Goal: Information Seeking & Learning: Learn about a topic

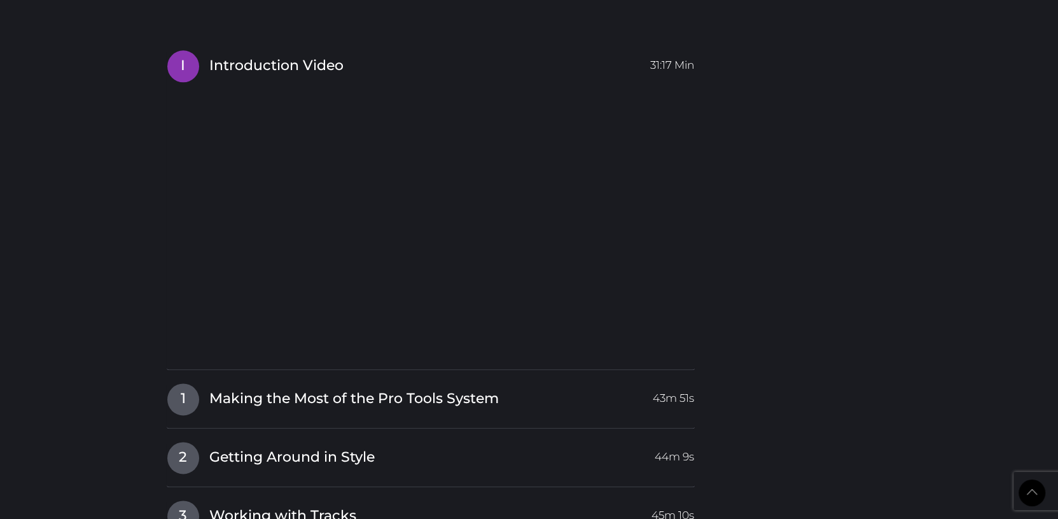
scroll to position [1326, 0]
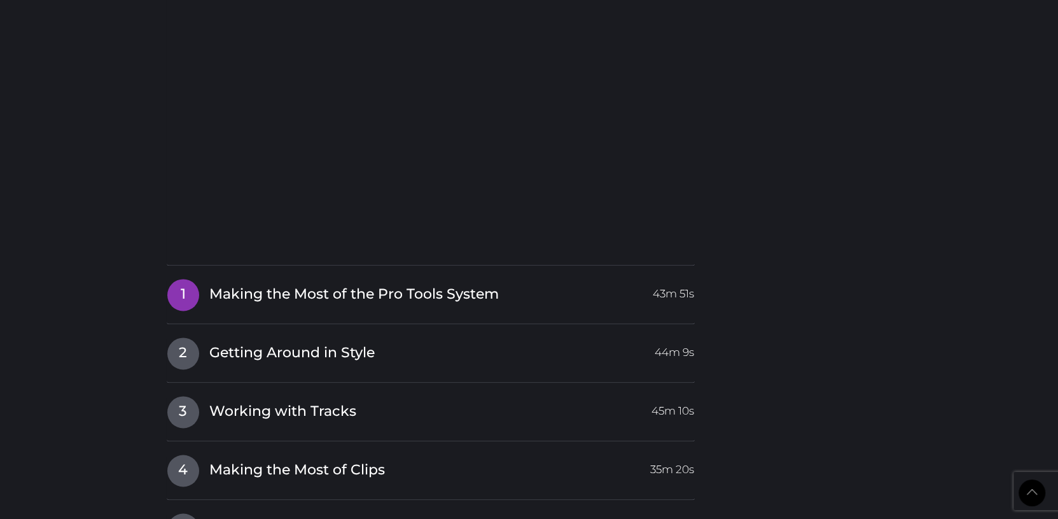
click at [277, 293] on span "Making the Most of the Pro Tools System" at bounding box center [354, 294] width 290 height 20
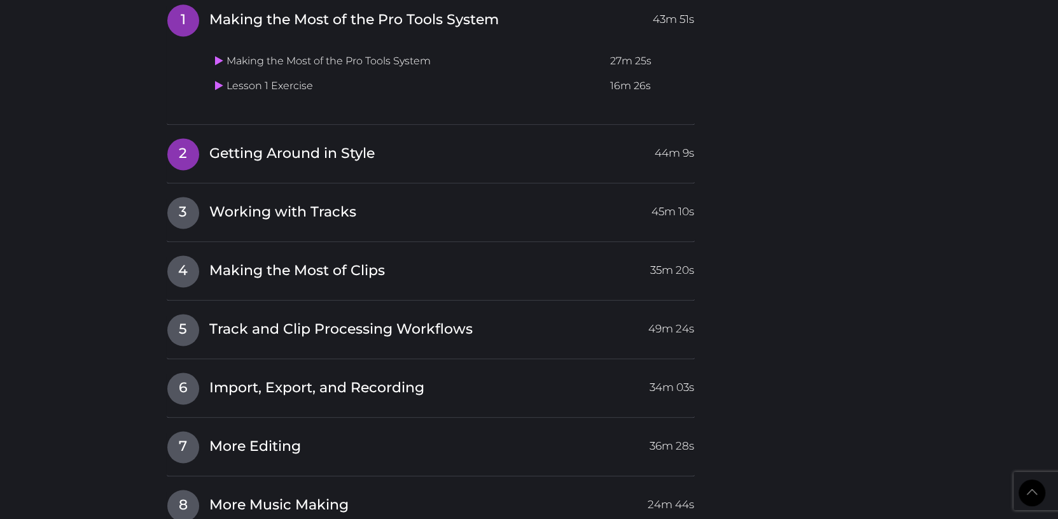
scroll to position [1353, 0]
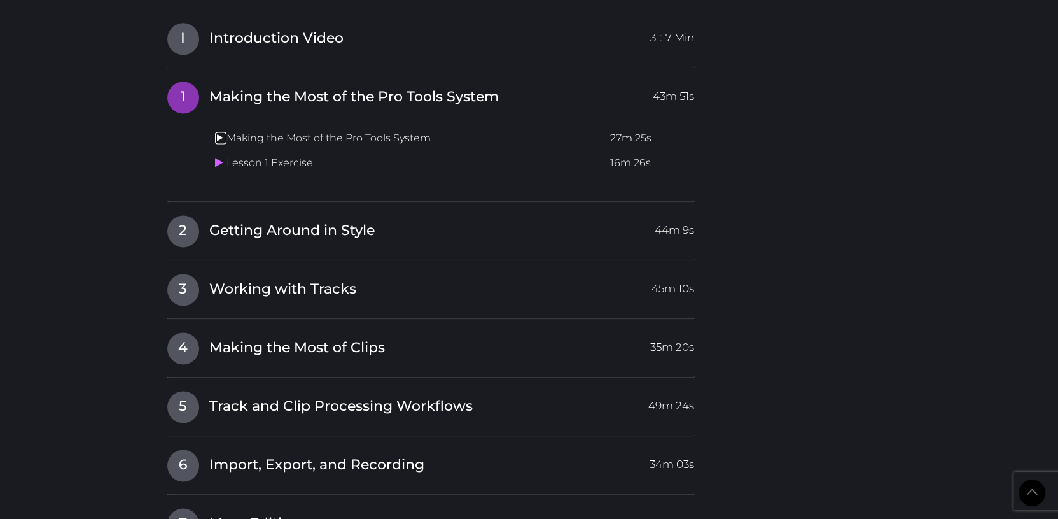
click at [220, 136] on icon at bounding box center [219, 137] width 8 height 10
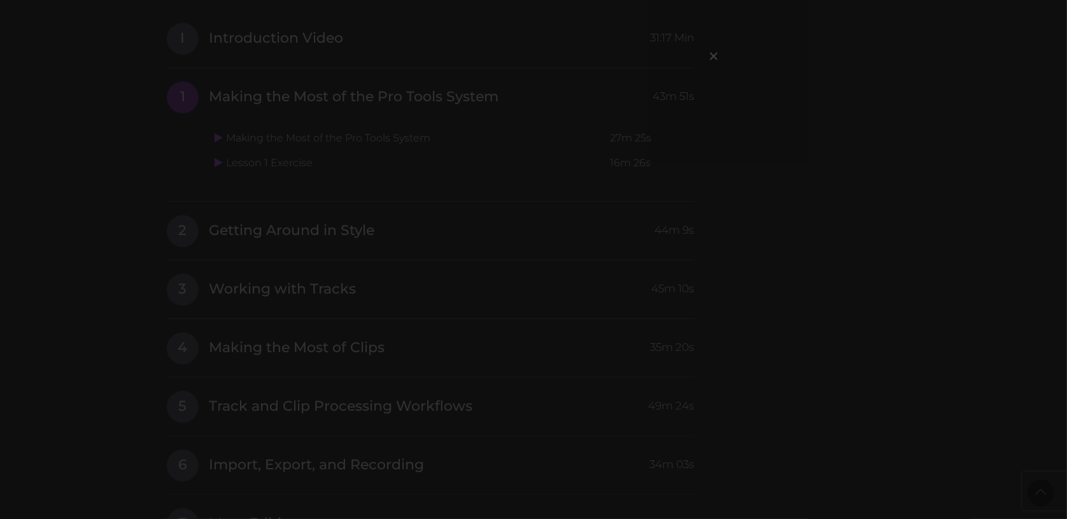
click at [824, 174] on div "×" at bounding box center [533, 259] width 1067 height 519
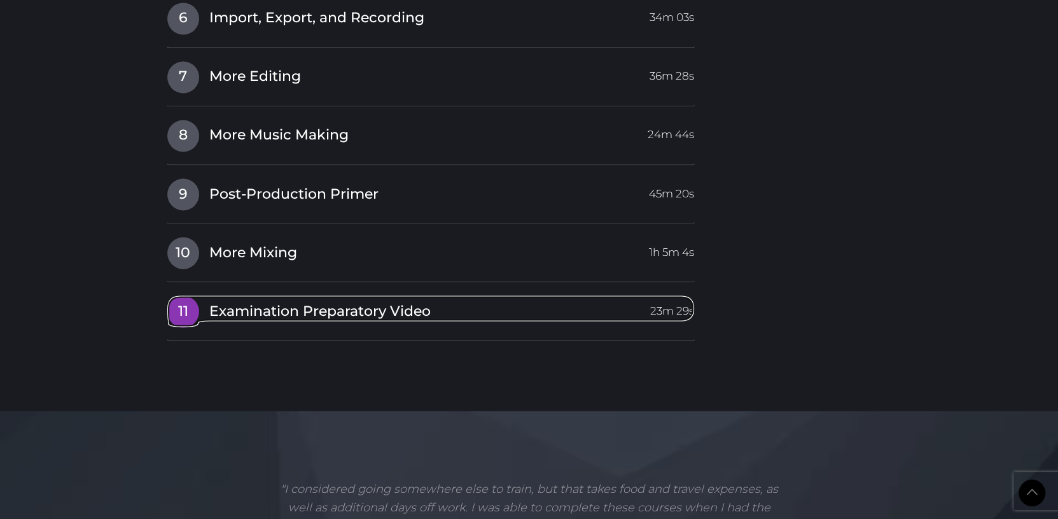
click at [365, 313] on span "Examination Preparatory Video" at bounding box center [319, 311] width 221 height 20
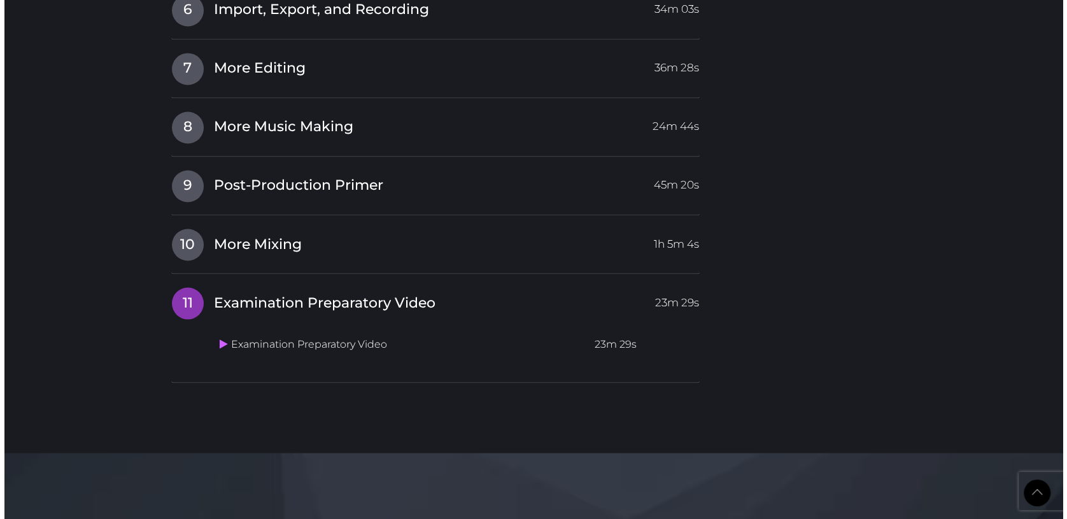
scroll to position [1725, 0]
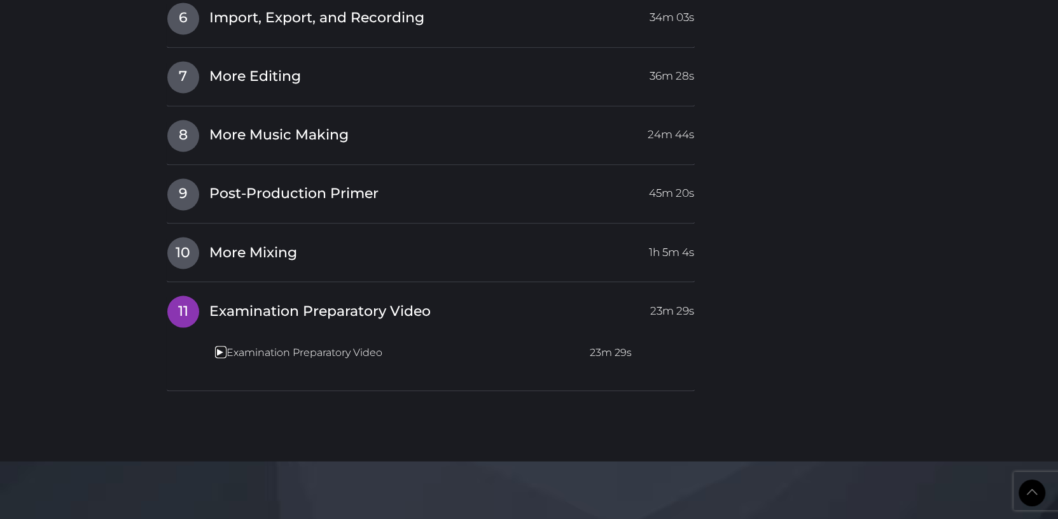
click at [223, 346] on link at bounding box center [220, 352] width 11 height 12
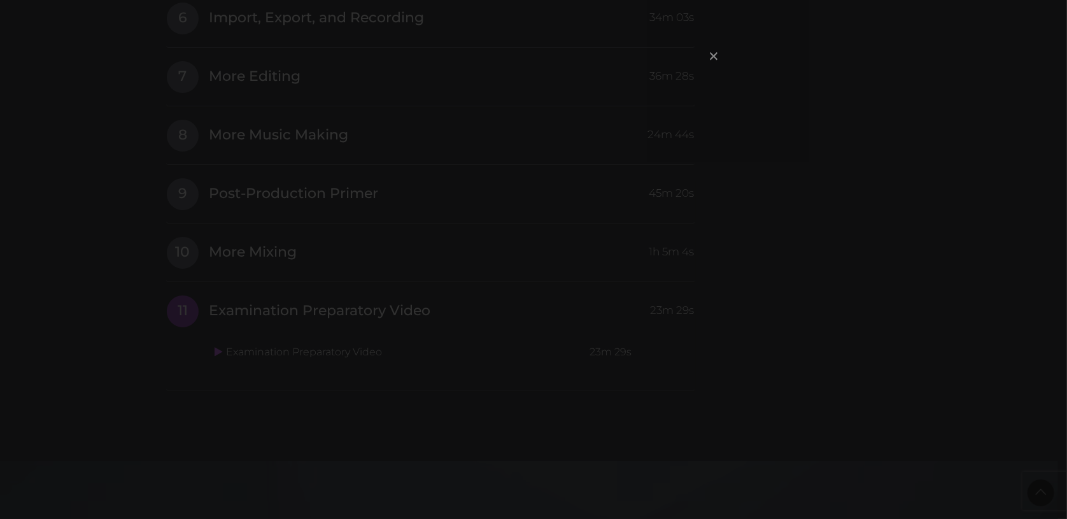
click at [712, 57] on span "×" at bounding box center [713, 55] width 13 height 27
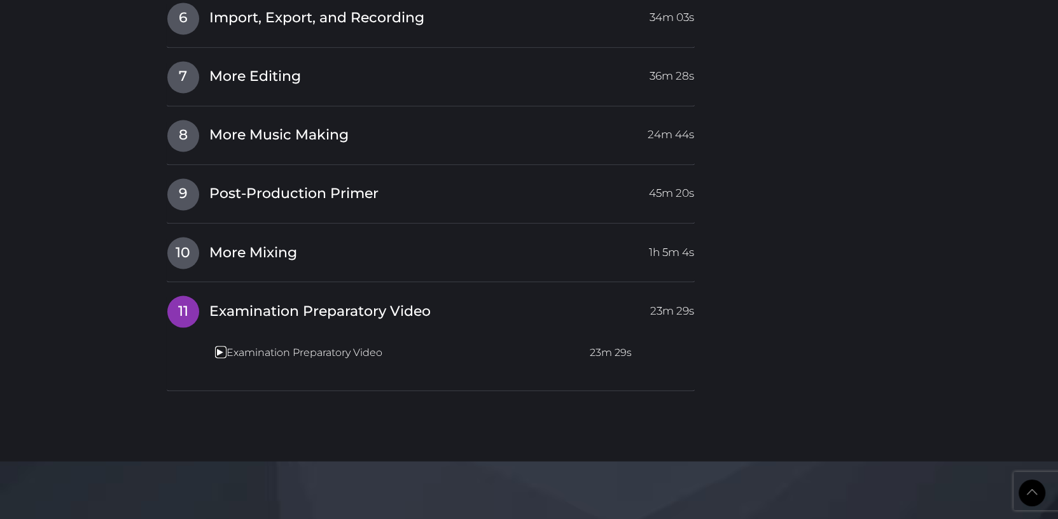
click at [221, 352] on icon at bounding box center [219, 351] width 8 height 10
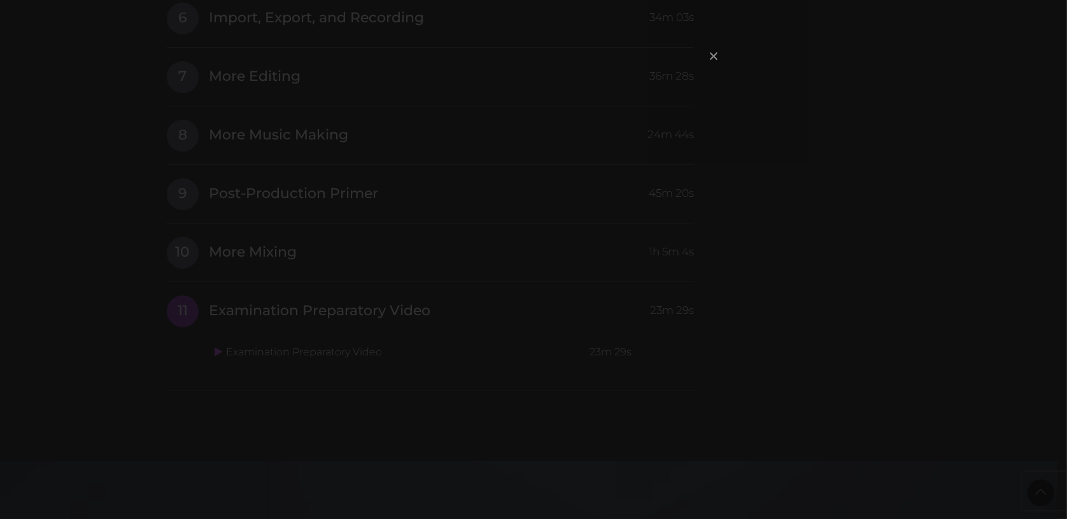
click at [711, 57] on span "×" at bounding box center [713, 55] width 13 height 27
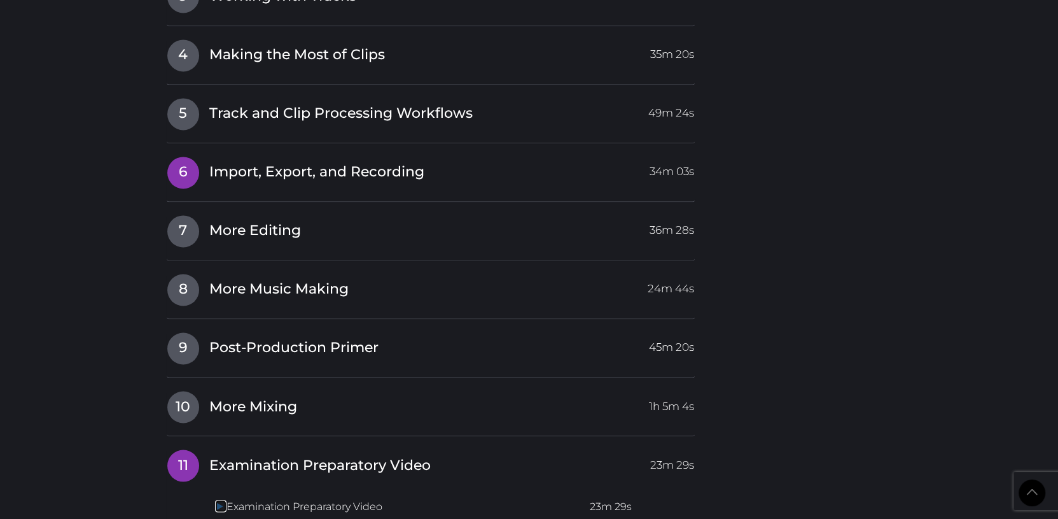
scroll to position [1634, 0]
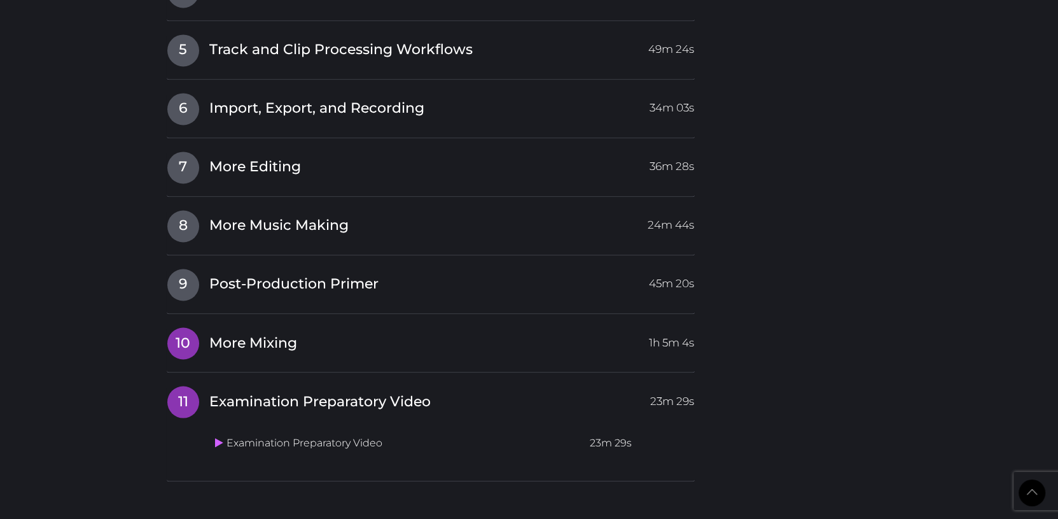
click at [255, 346] on span "More Mixing" at bounding box center [253, 343] width 88 height 20
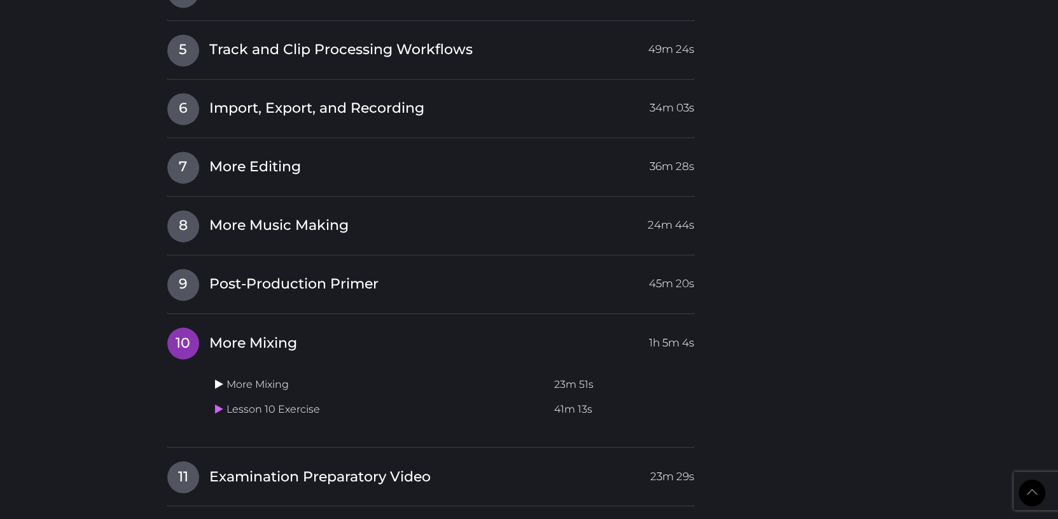
click at [218, 382] on icon at bounding box center [219, 383] width 8 height 10
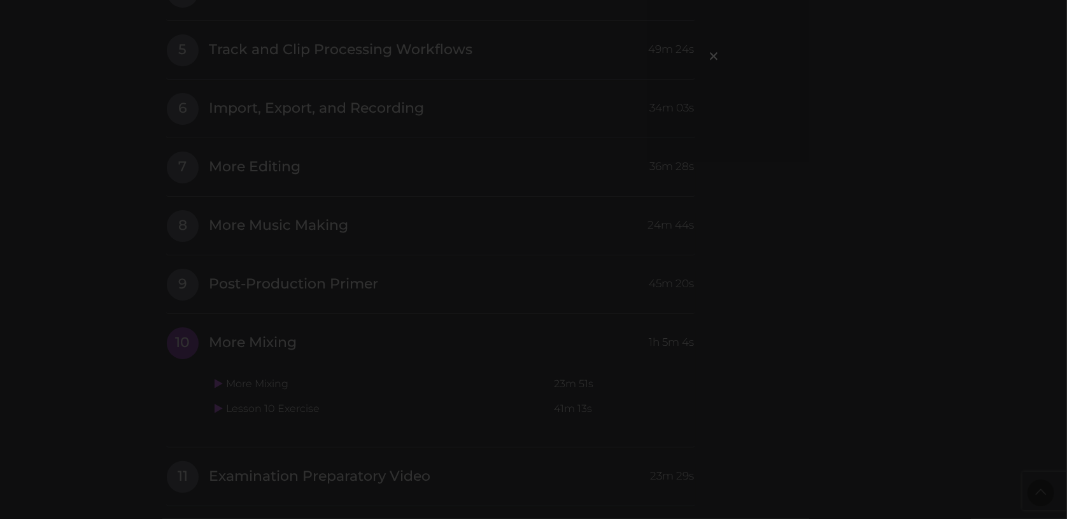
click at [441, 298] on div "×" at bounding box center [533, 259] width 1067 height 519
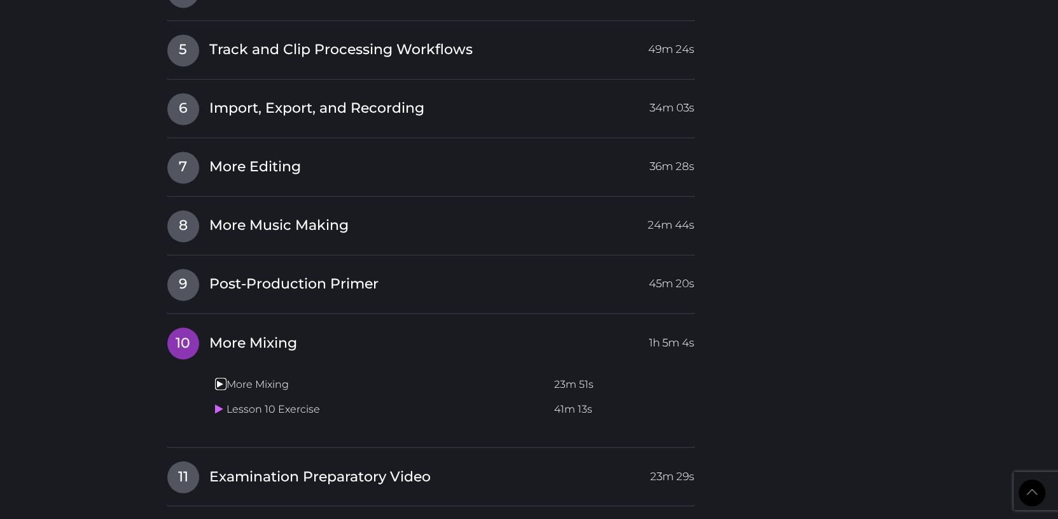
click at [219, 379] on icon at bounding box center [219, 383] width 8 height 10
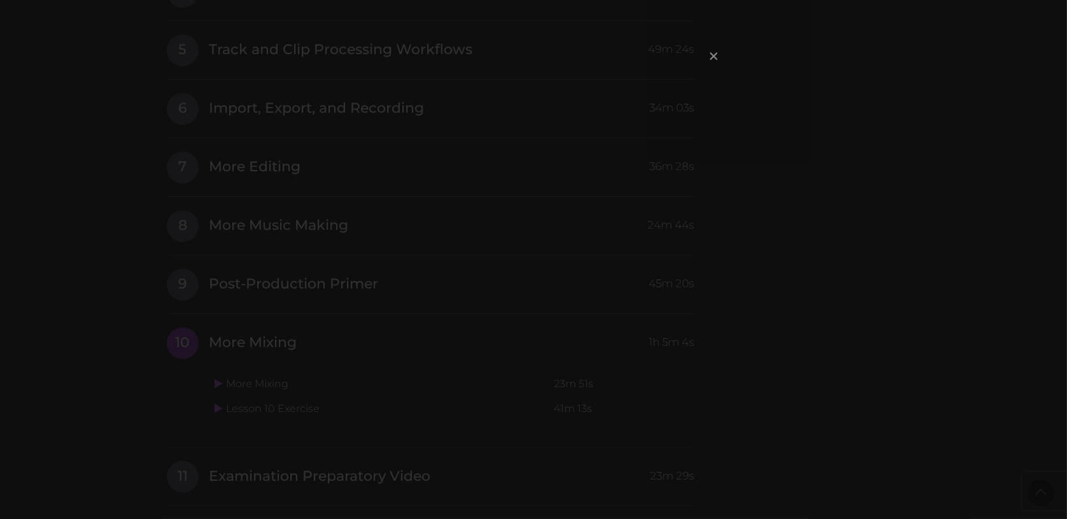
click at [719, 53] on span "×" at bounding box center [713, 55] width 13 height 27
